Goal: Find specific page/section: Find specific page/section

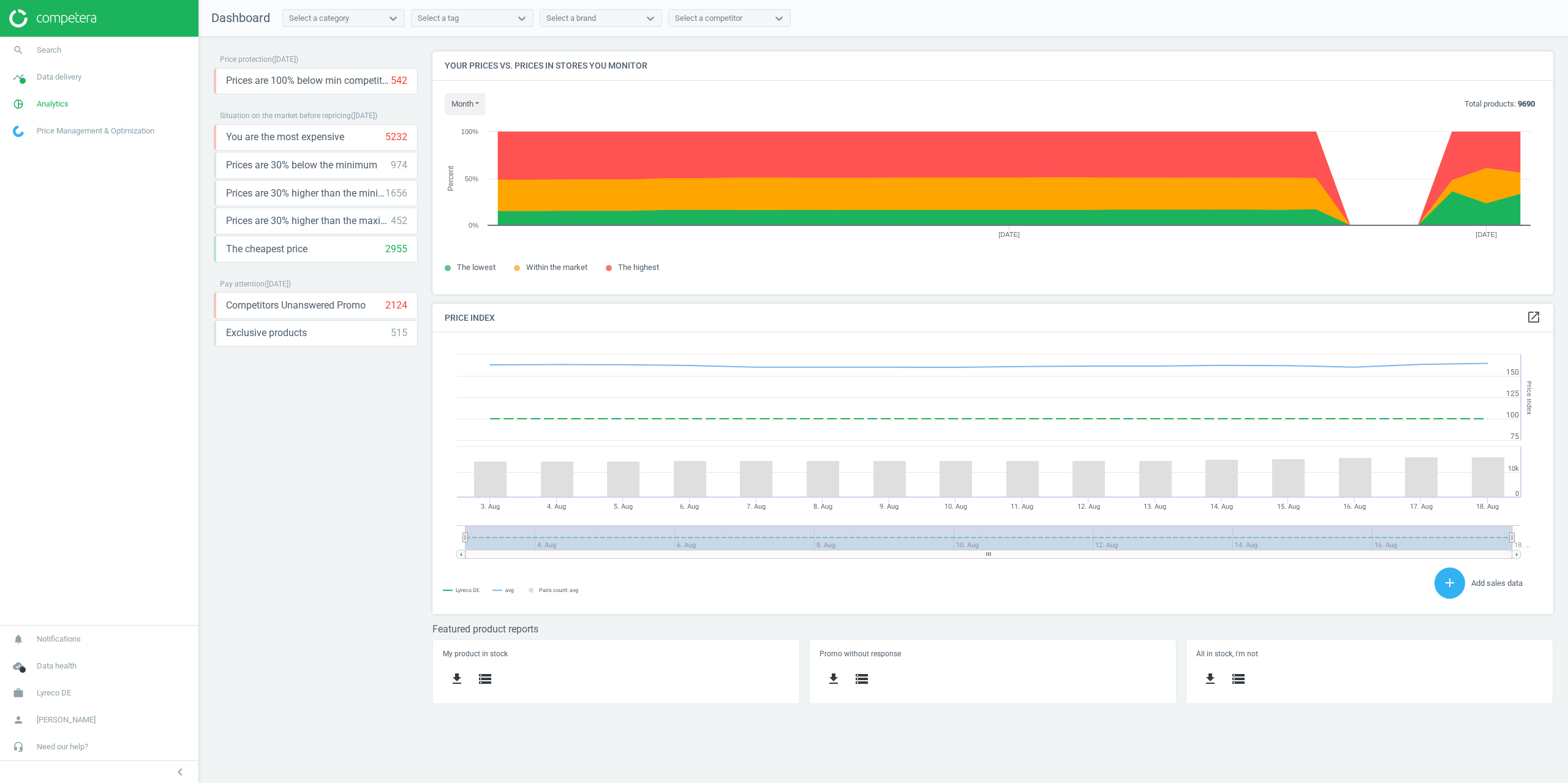
scroll to position [261, 1140]
click at [41, 53] on span "Search" at bounding box center [49, 50] width 24 height 11
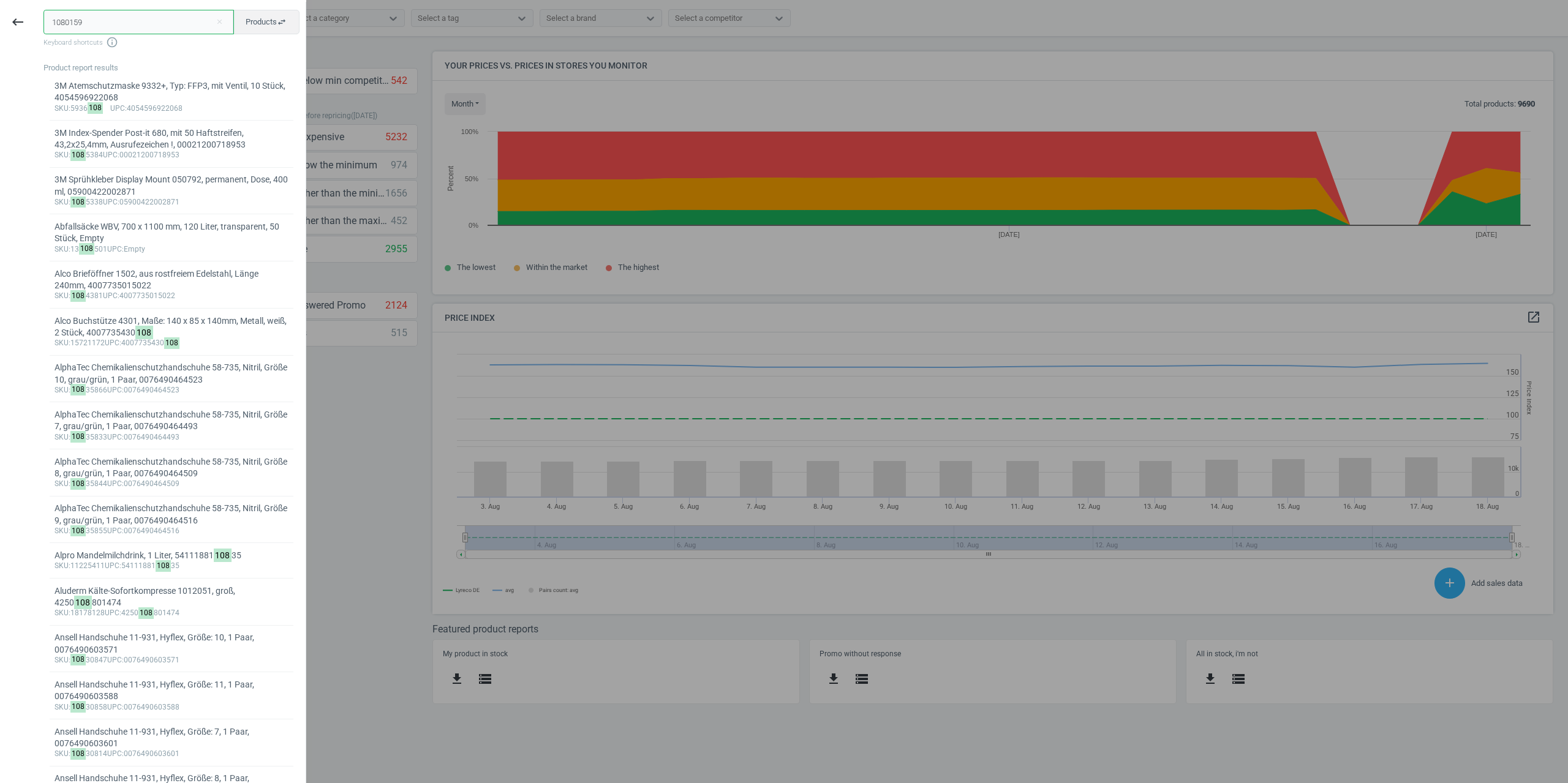
type input "1080159"
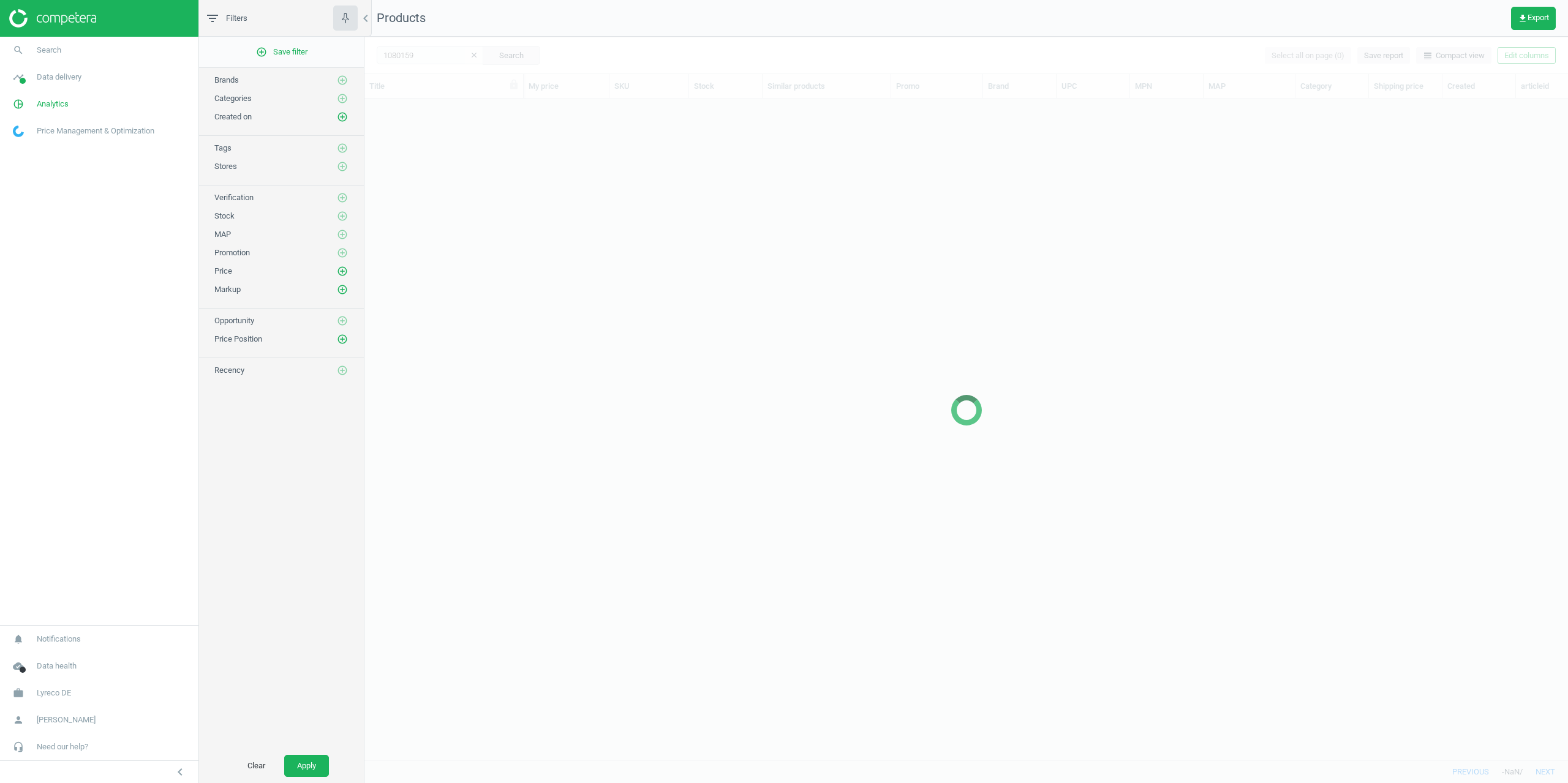
scroll to position [643, 1195]
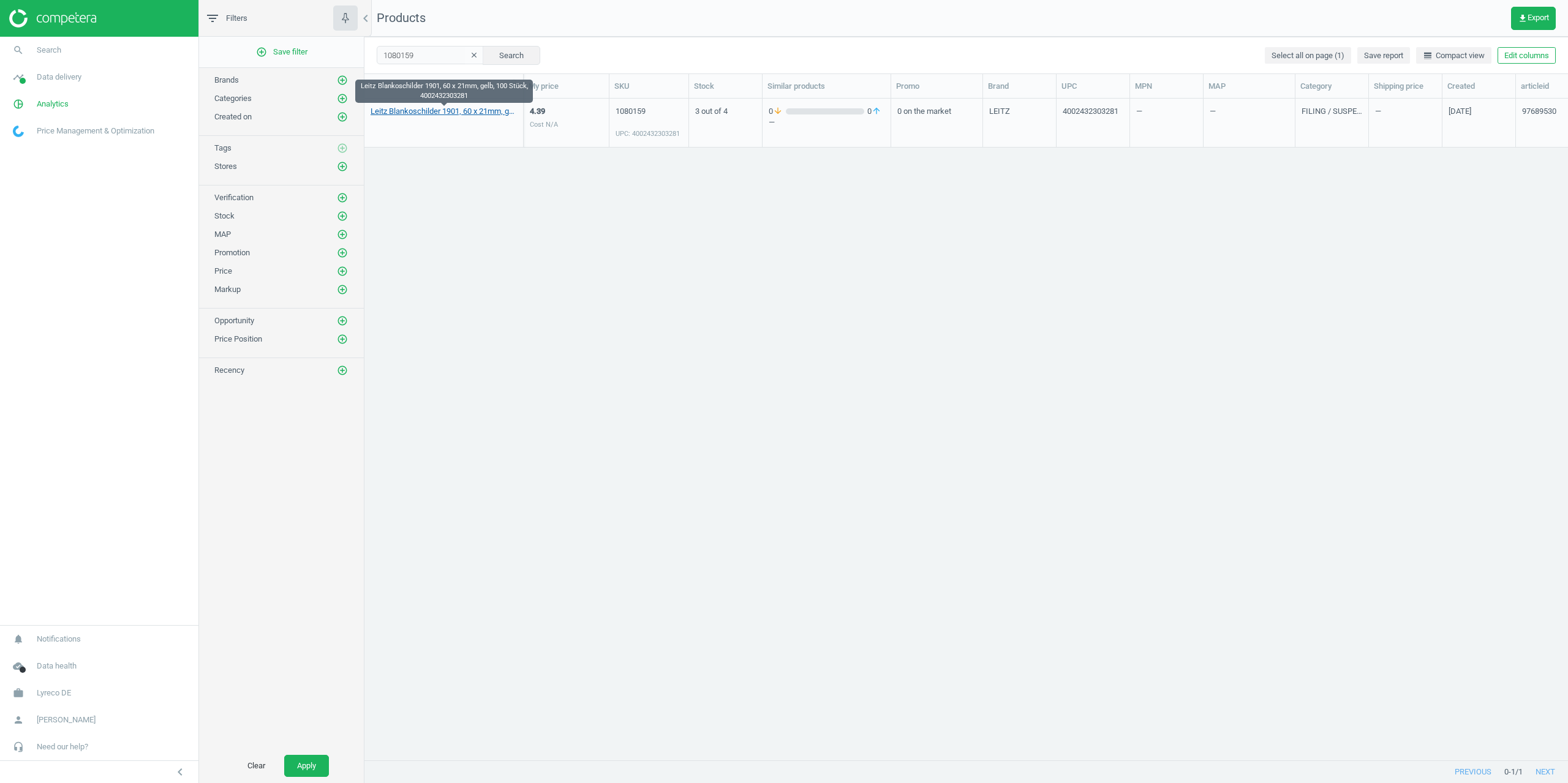
click at [464, 110] on link "Leitz Blankoschilder 1901, 60 x 21mm, gelb, 100 Stück, 4002432303281" at bounding box center [443, 112] width 146 height 11
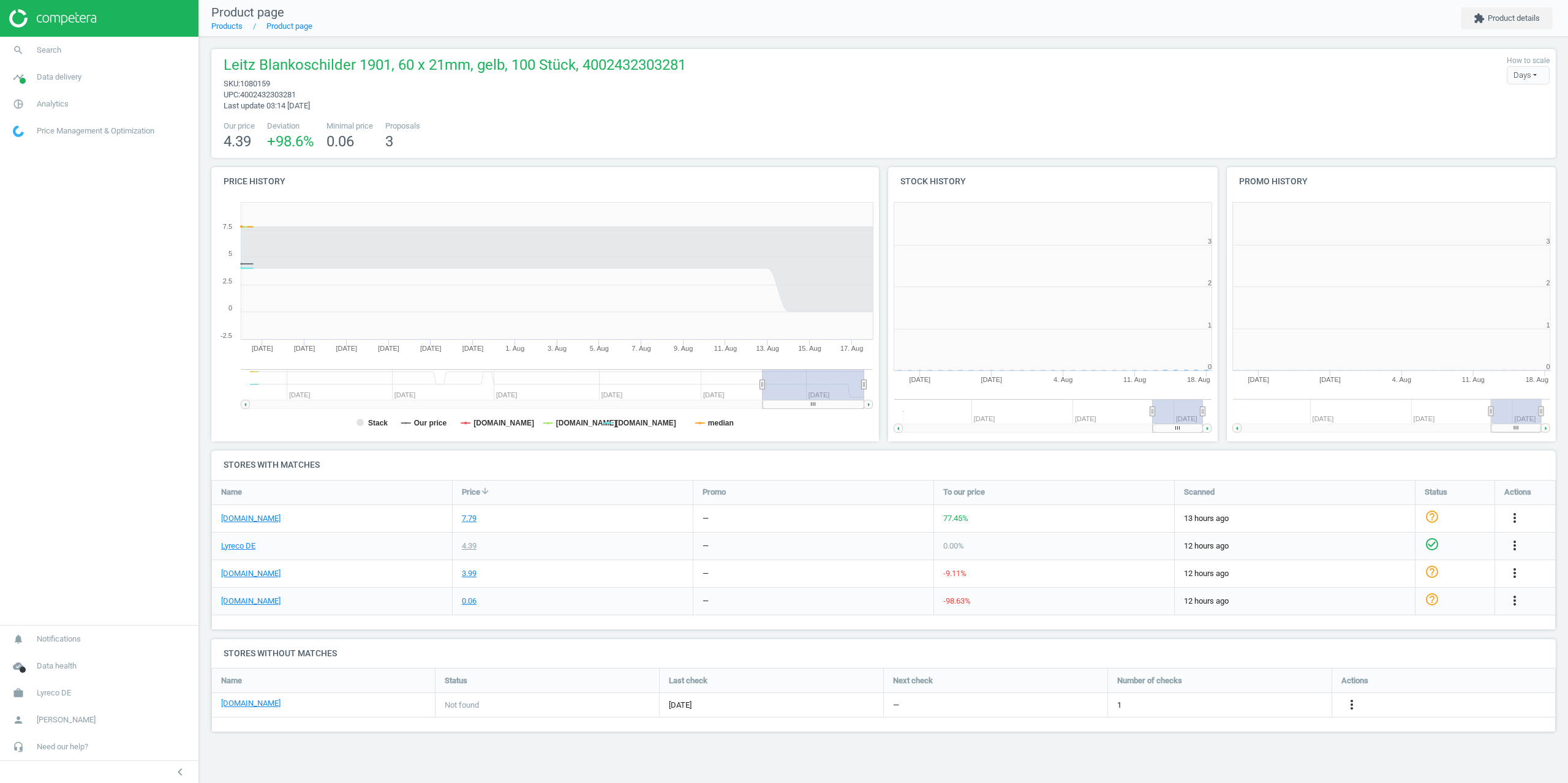
scroll to position [264, 348]
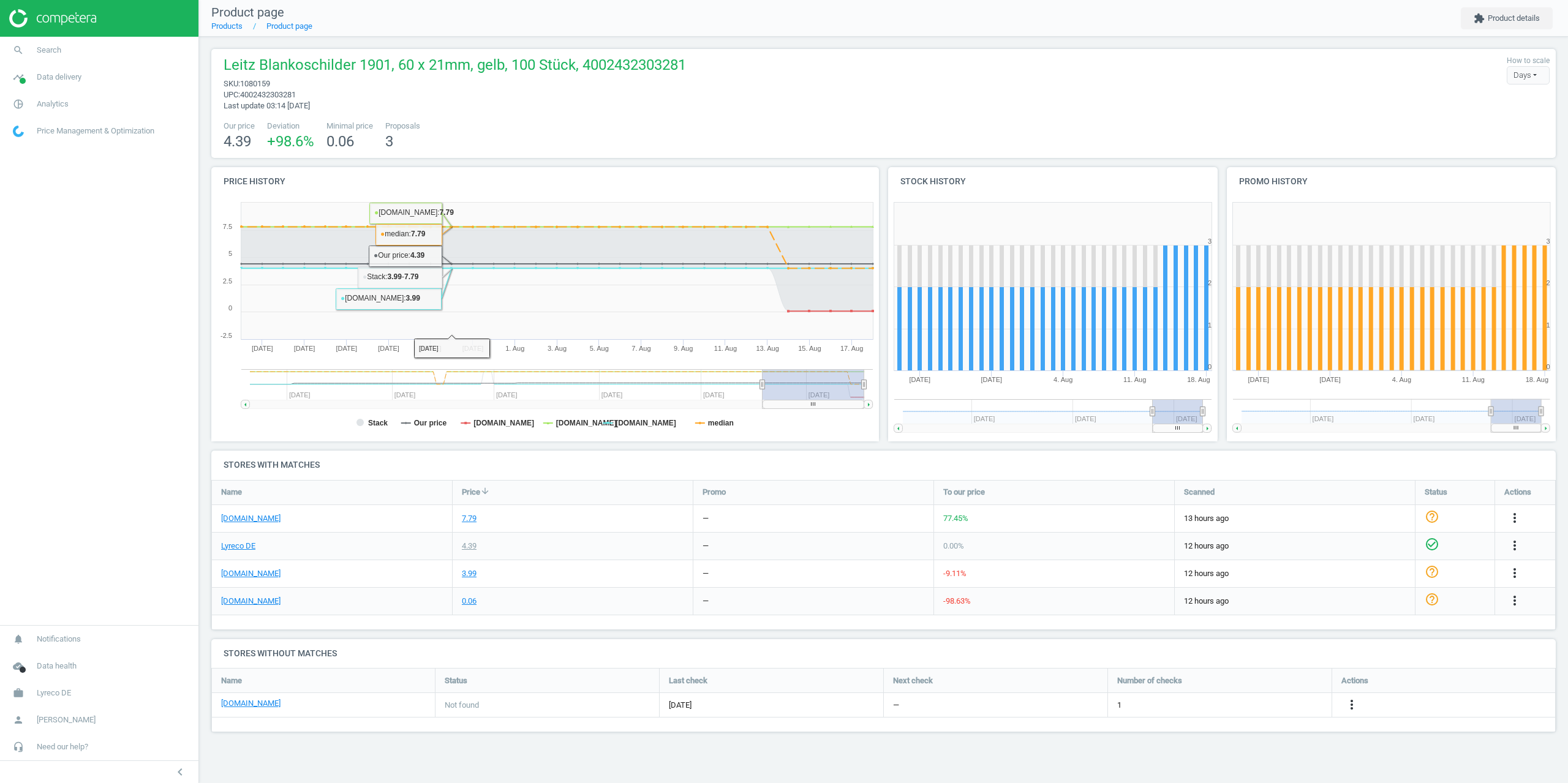
click at [463, 76] on span "Leitz Blankoschilder 1901, 60 x 21mm, gelb, 100 Stück, 4002432303281" at bounding box center [455, 66] width 462 height 23
click at [265, 81] on span "1080159" at bounding box center [255, 83] width 30 height 9
copy span "1080159"
